Goal: Task Accomplishment & Management: Use online tool/utility

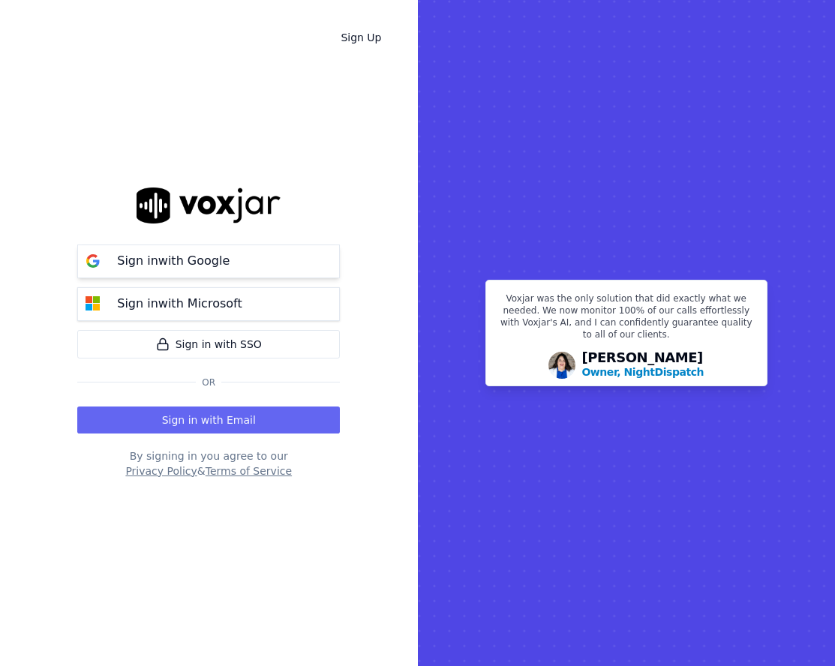
click at [264, 266] on button "Sign in with Google" at bounding box center [208, 262] width 263 height 34
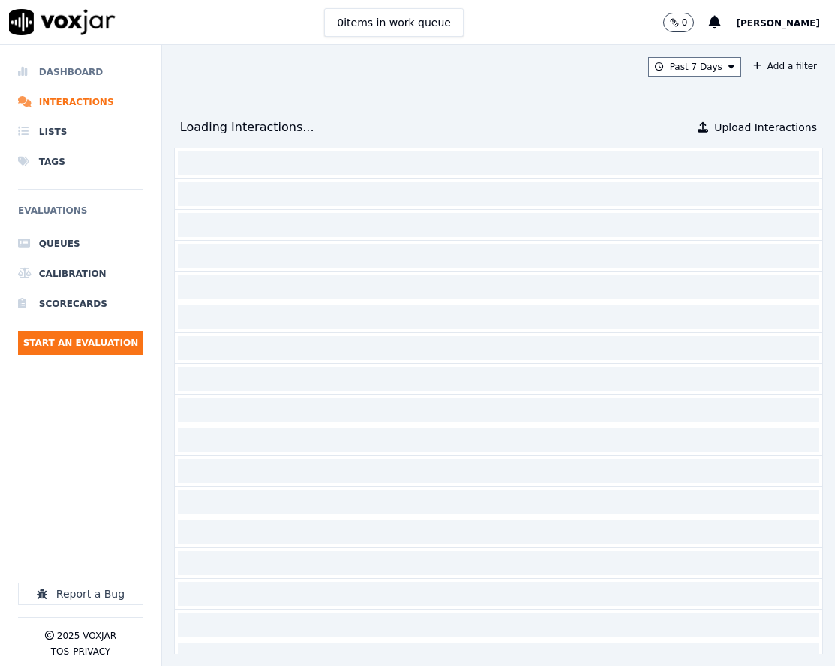
click at [88, 78] on li "Dashboard" at bounding box center [80, 72] width 125 height 30
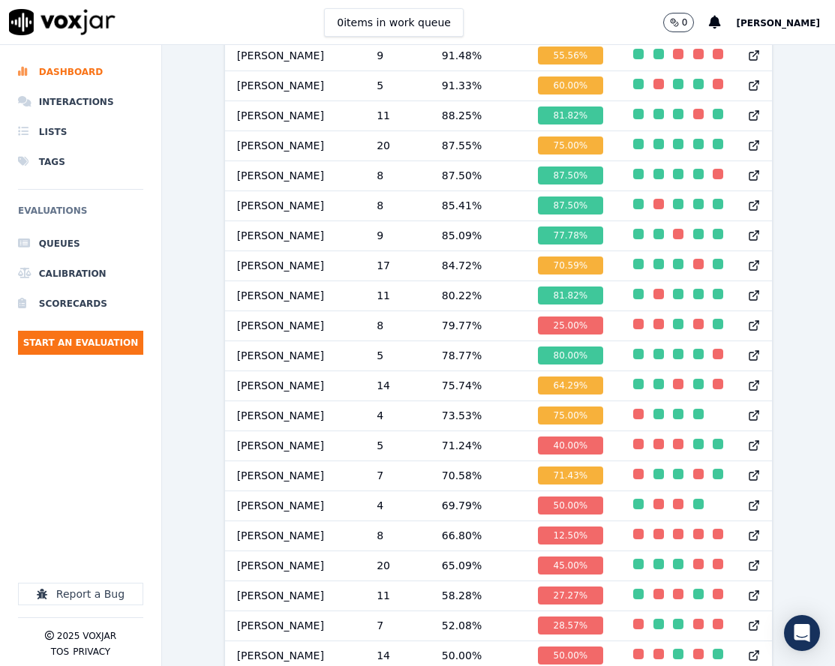
scroll to position [1507, 0]
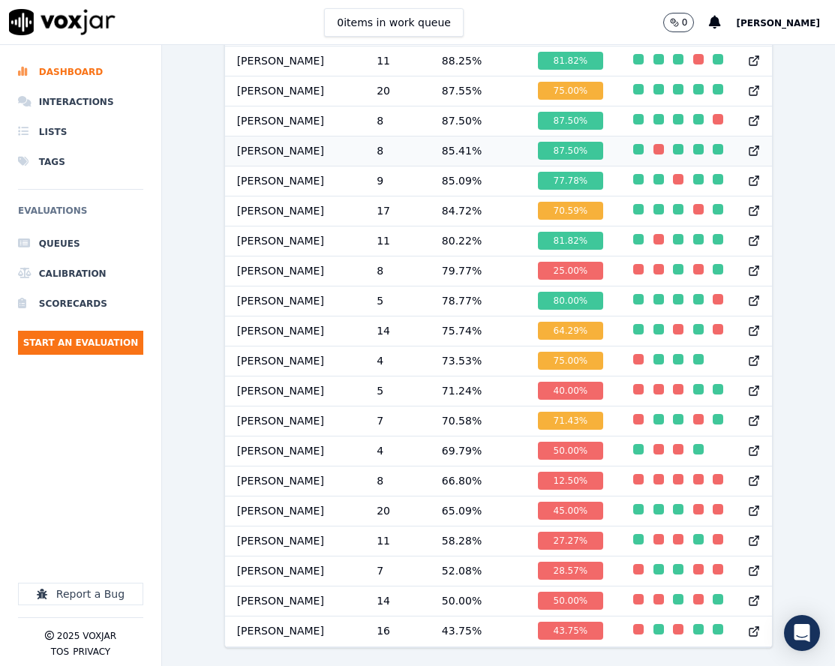
click at [434, 136] on td "85.41 %" at bounding box center [478, 151] width 96 height 30
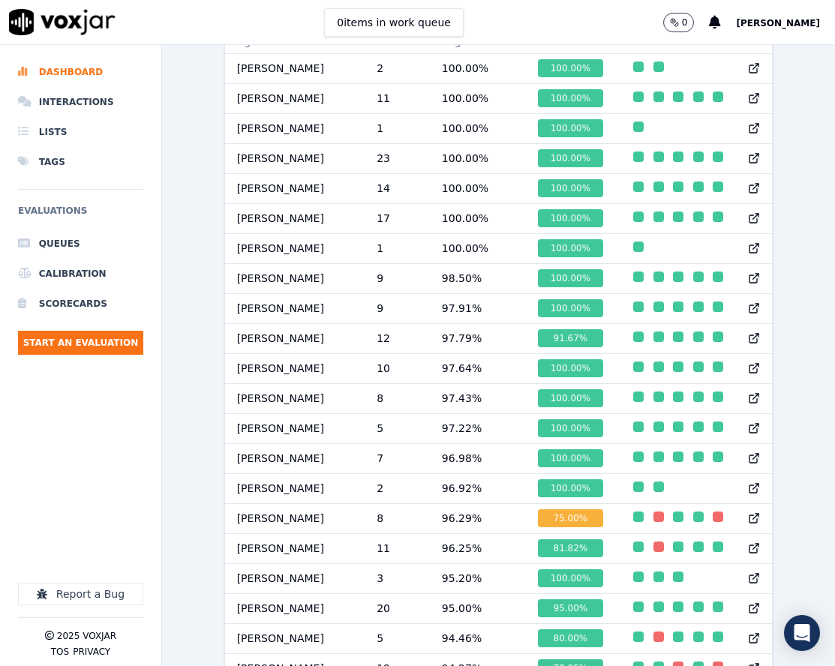
scroll to position [456, 0]
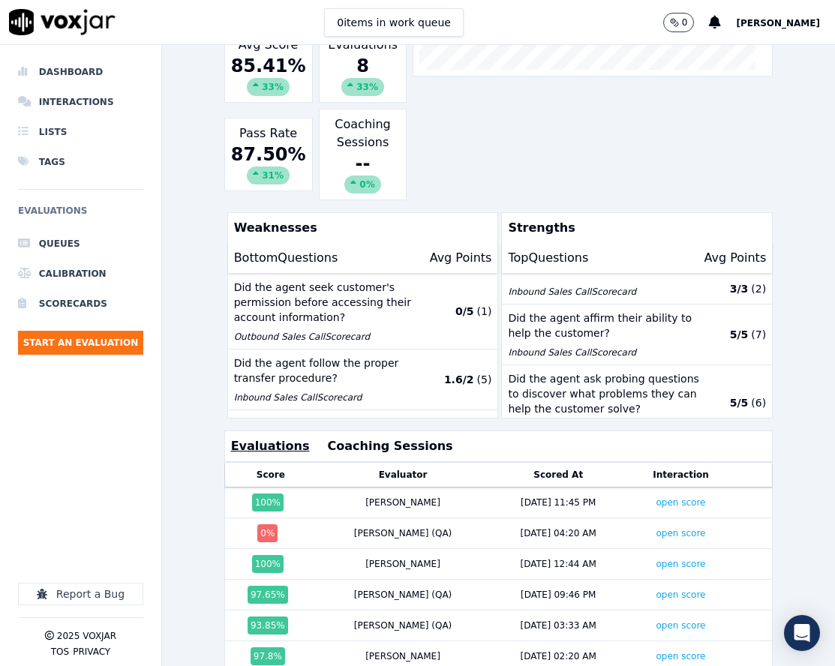
scroll to position [225, 0]
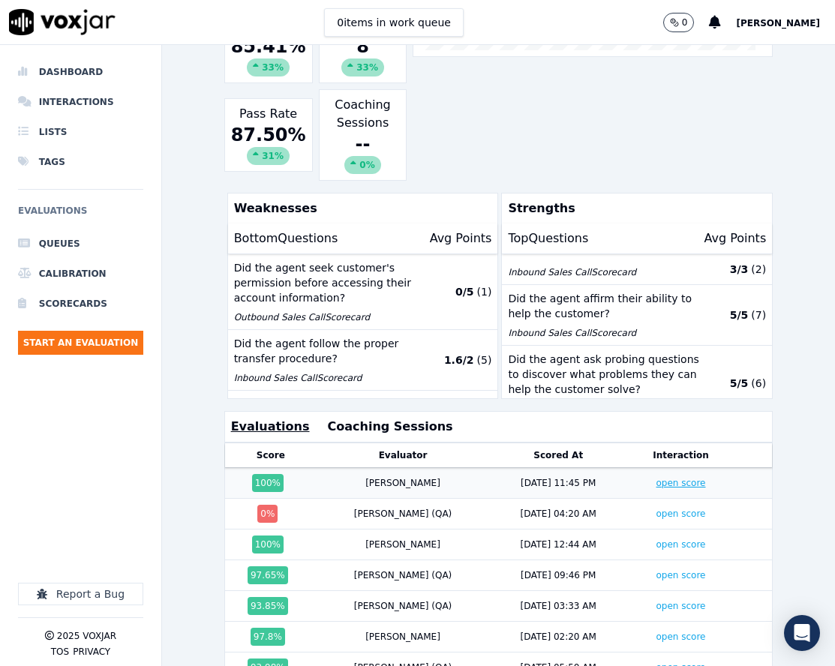
click at [656, 485] on link "open score" at bounding box center [681, 483] width 50 height 11
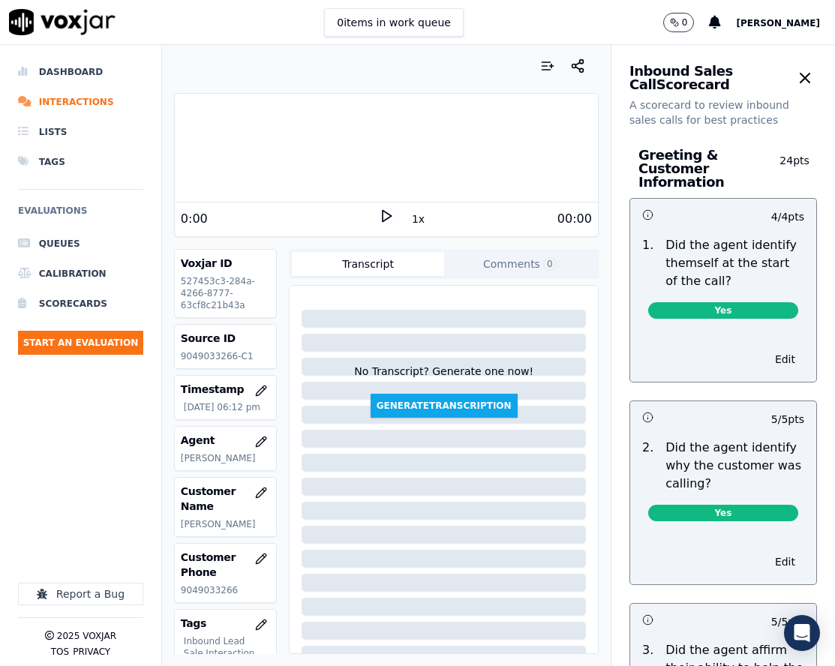
click at [214, 356] on p "9049033266-C1" at bounding box center [226, 356] width 90 height 12
copy p "9049033266"
